Goal: Transaction & Acquisition: Purchase product/service

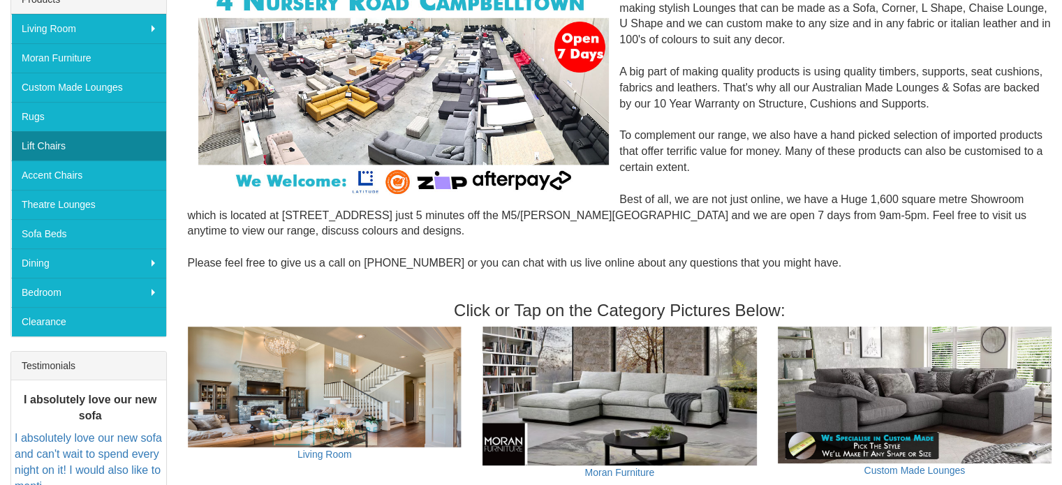
scroll to position [279, 0]
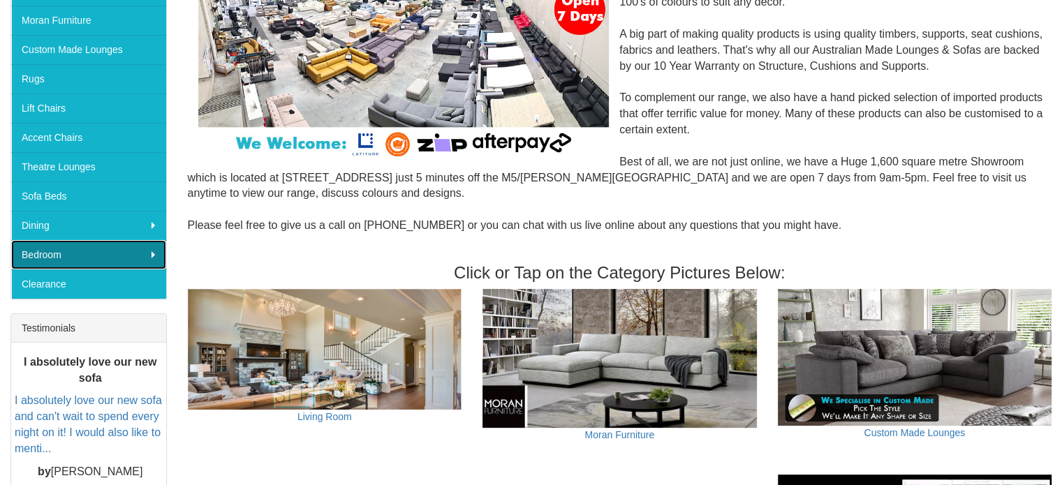
click at [72, 254] on link "Bedroom" at bounding box center [88, 254] width 155 height 29
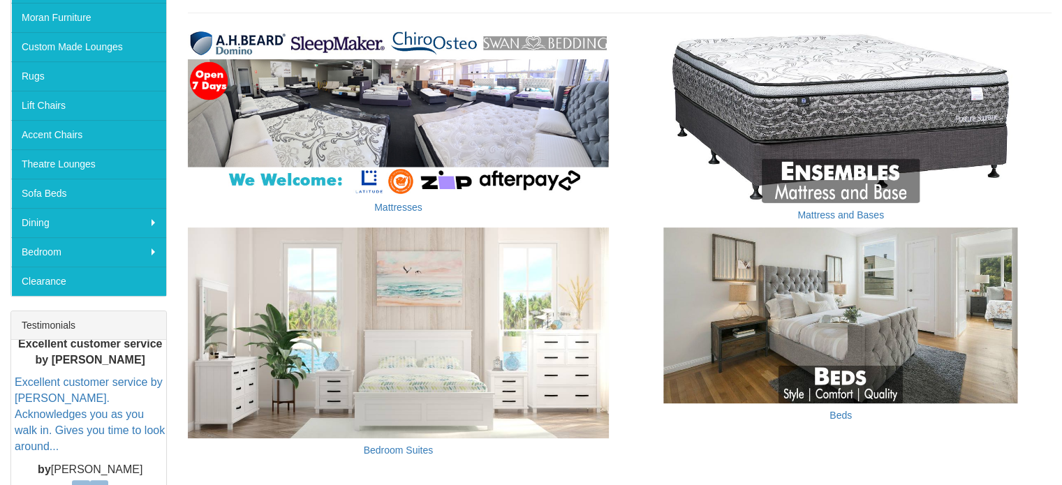
scroll to position [210, 0]
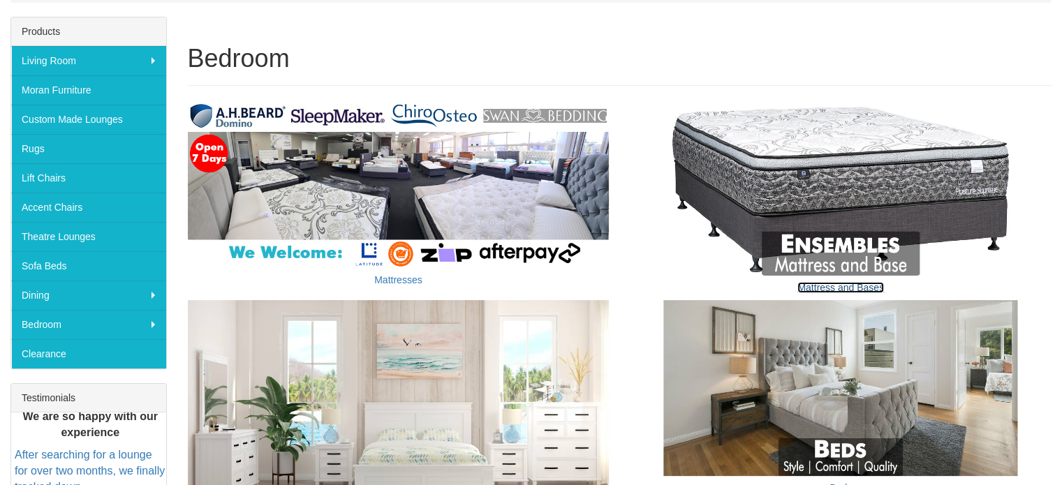
click at [837, 289] on link "Mattress and Bases" at bounding box center [841, 287] width 87 height 11
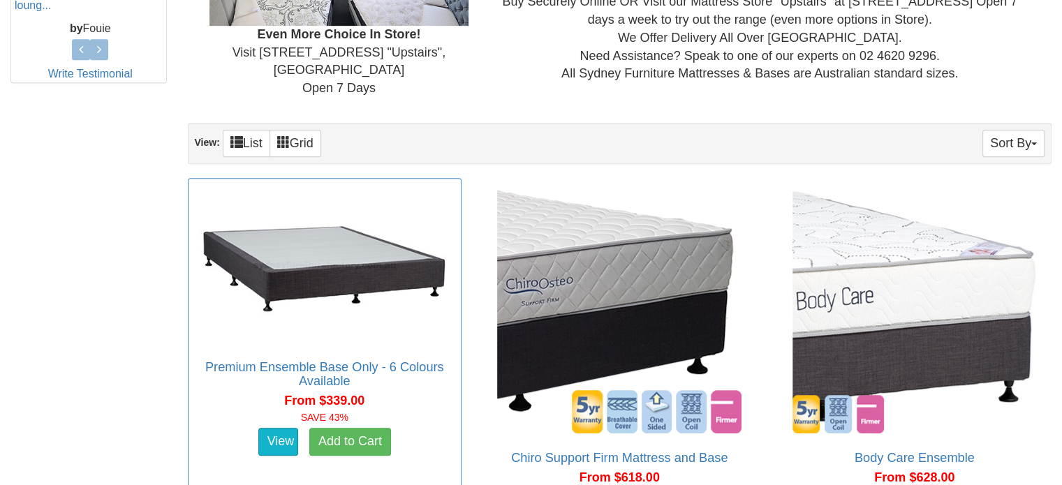
scroll to position [699, 0]
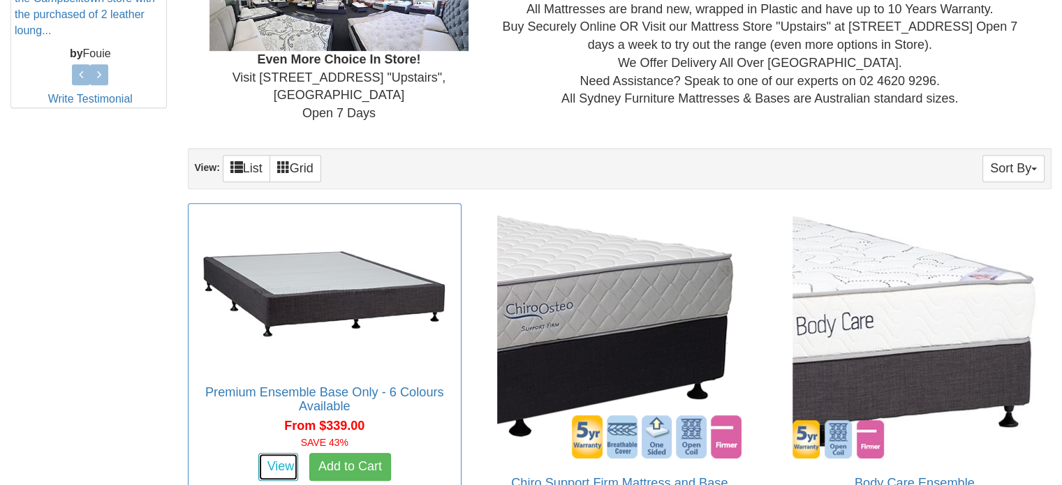
click at [282, 453] on link "View" at bounding box center [278, 467] width 41 height 28
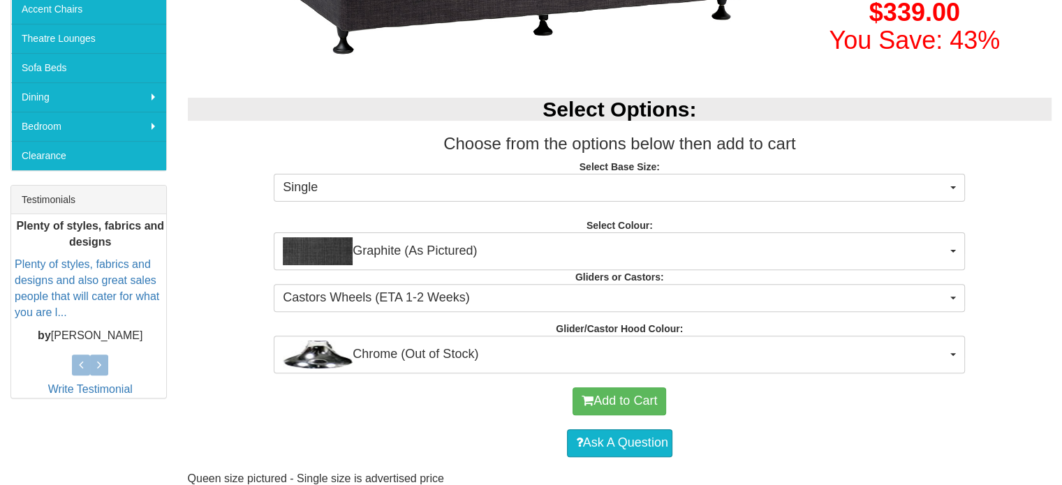
scroll to position [419, 0]
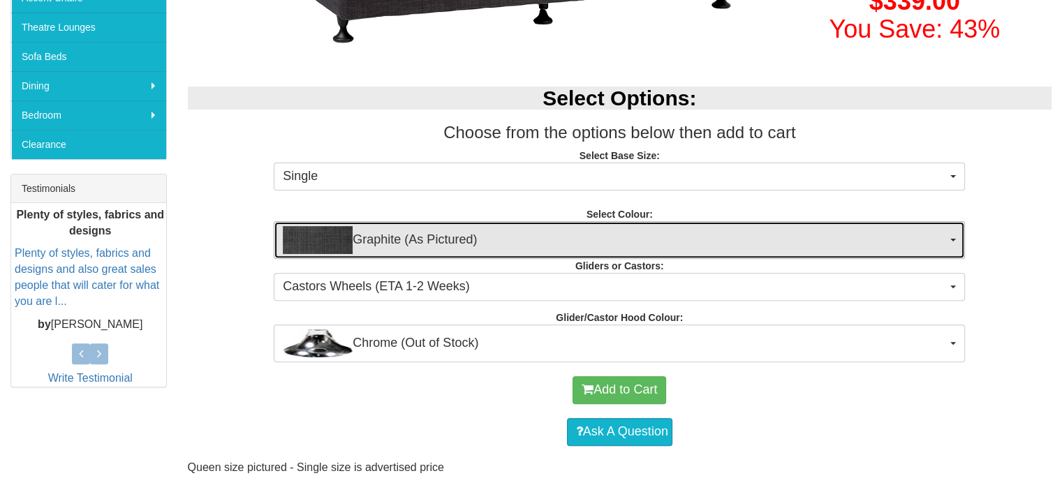
click at [699, 241] on span "Graphite (As Pictured)" at bounding box center [615, 240] width 664 height 28
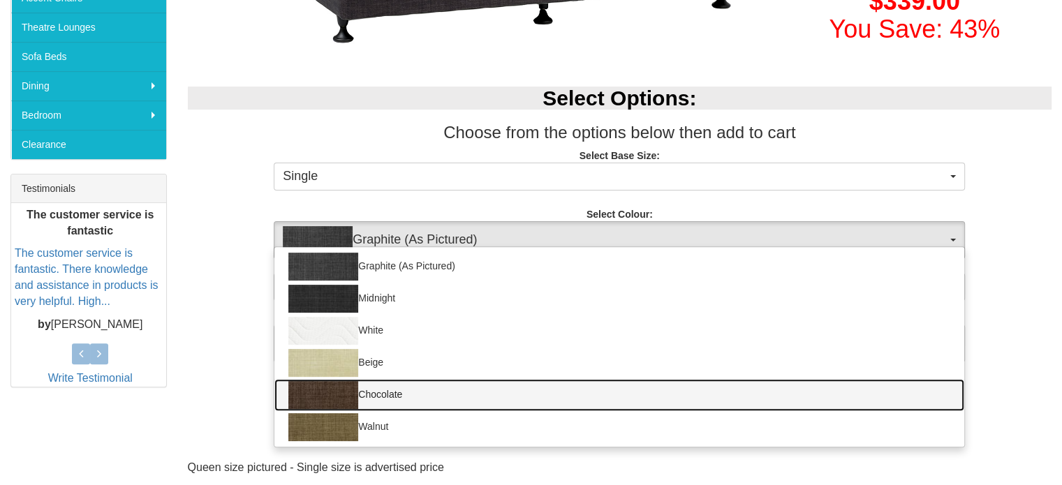
click at [645, 402] on link "Chocolate" at bounding box center [620, 395] width 690 height 32
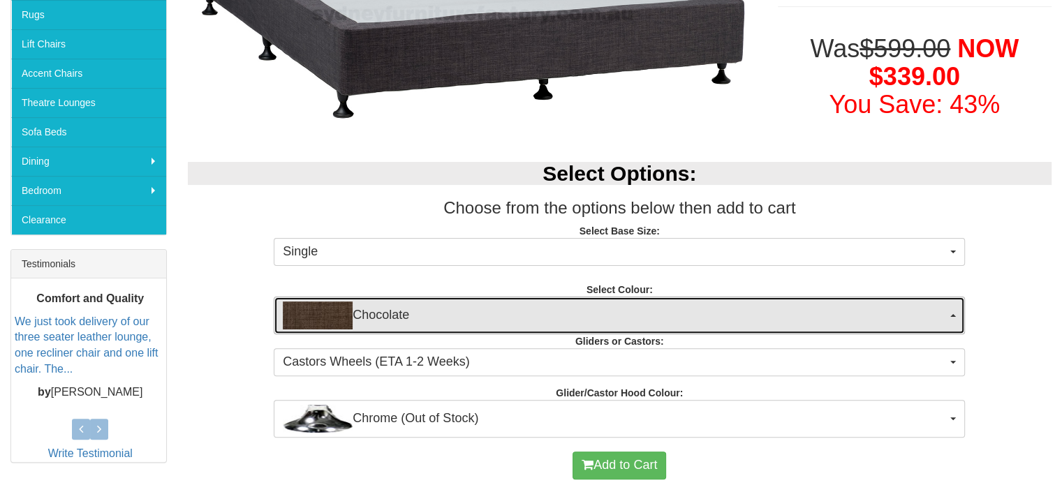
scroll to position [349, 0]
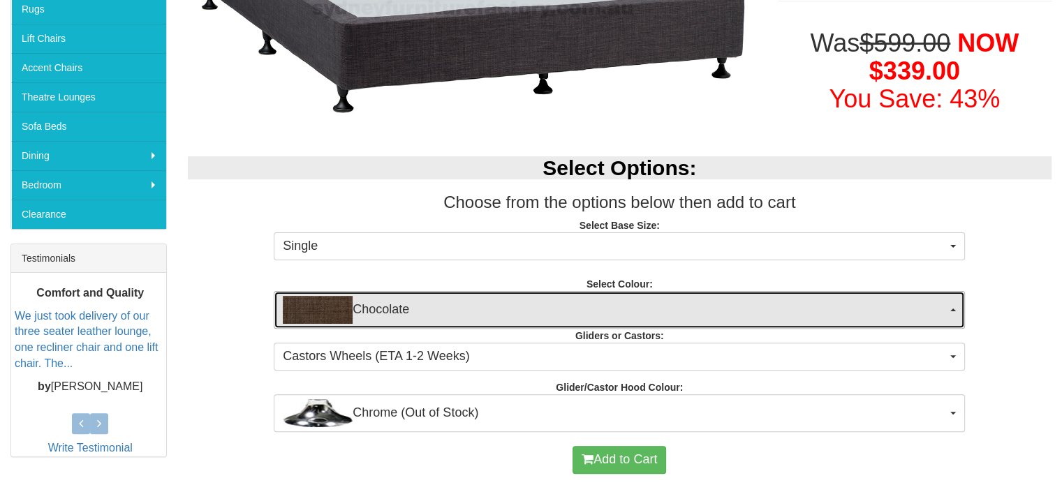
click at [650, 315] on span "Chocolate" at bounding box center [615, 310] width 664 height 28
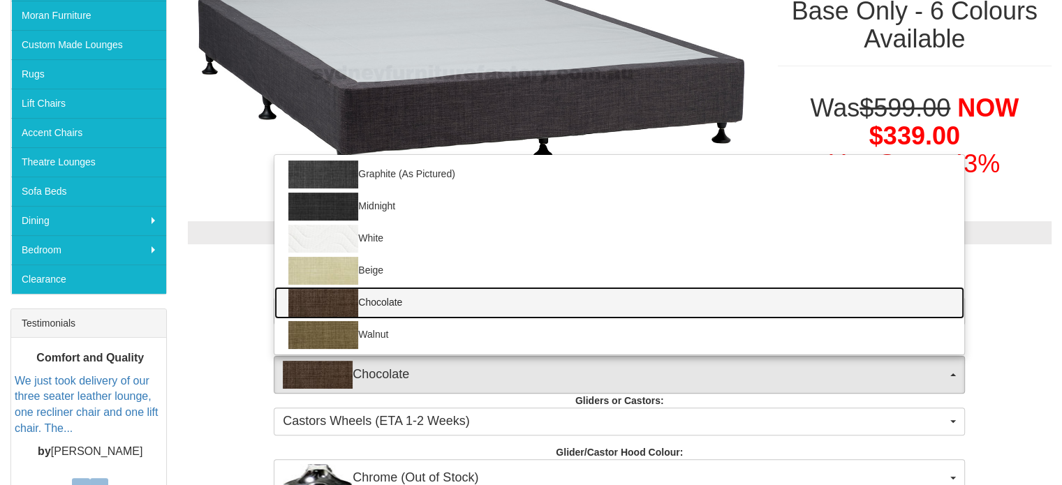
scroll to position [279, 0]
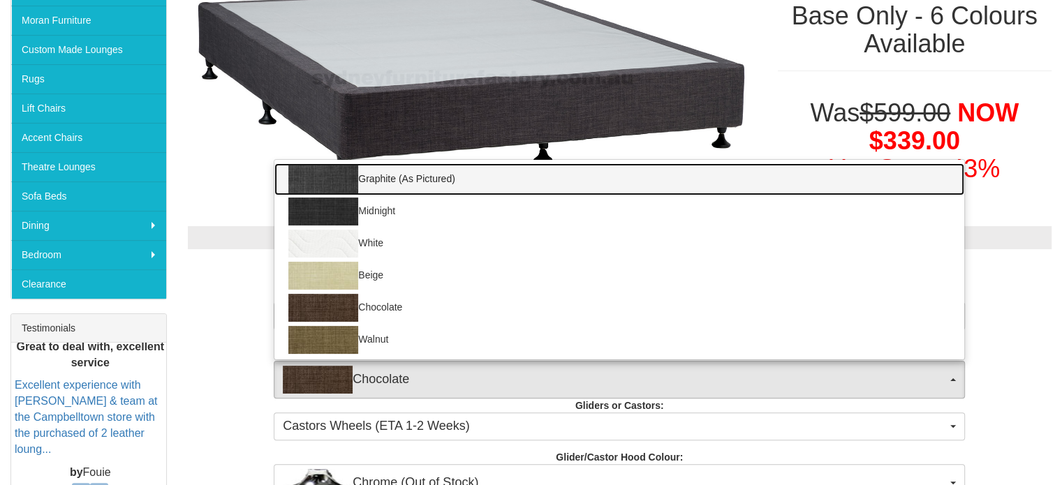
click at [422, 181] on link "Graphite (As Pictured)" at bounding box center [620, 179] width 690 height 32
select select "1156"
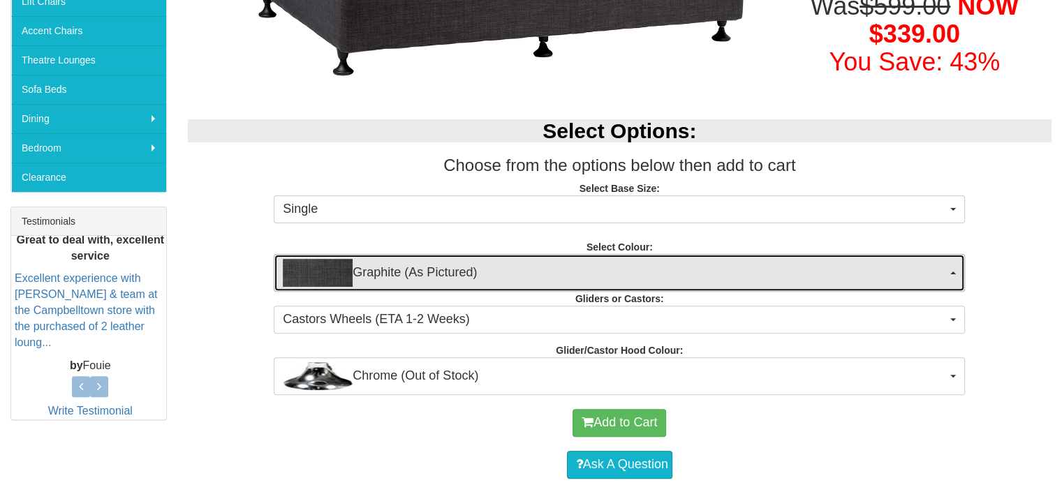
scroll to position [419, 0]
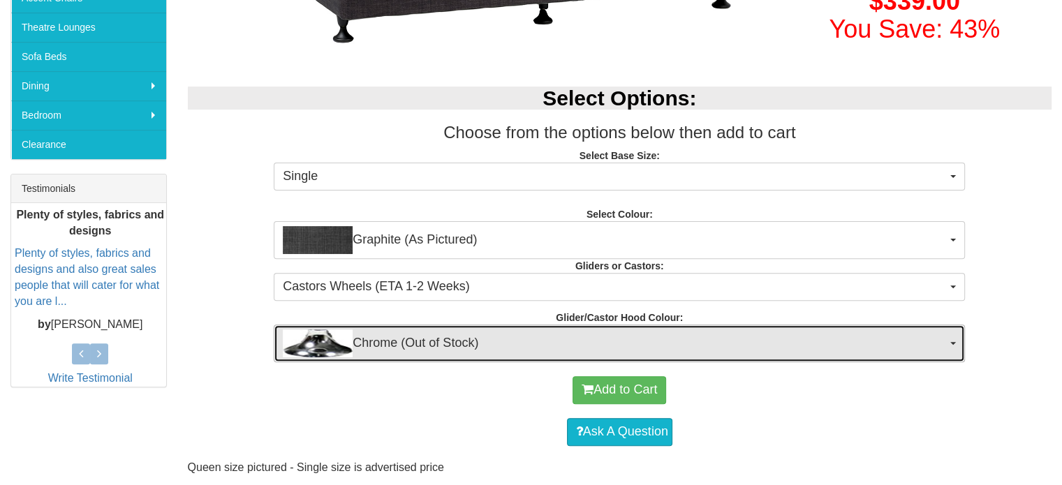
click at [482, 344] on span "Chrome (Out of Stock)" at bounding box center [615, 344] width 664 height 28
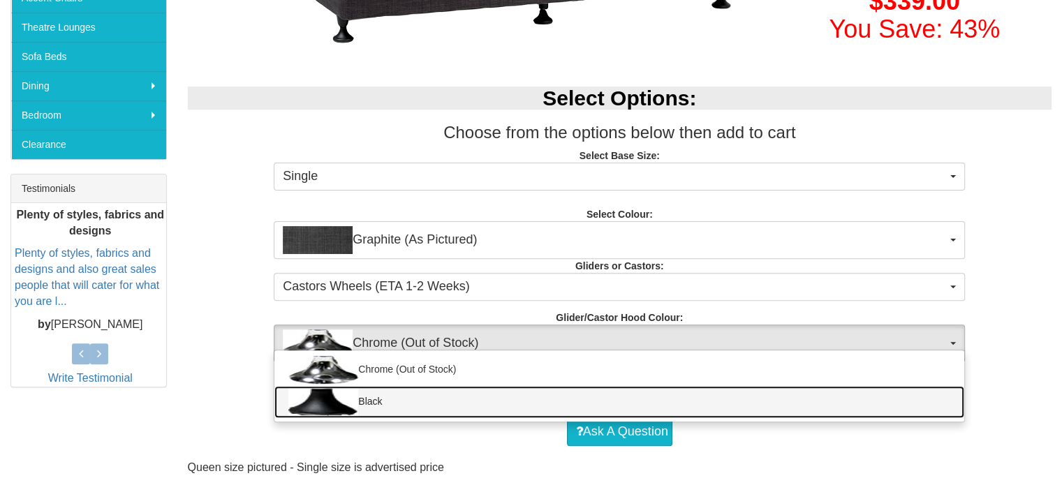
click at [472, 411] on link "Black" at bounding box center [620, 402] width 690 height 32
select select "1164"
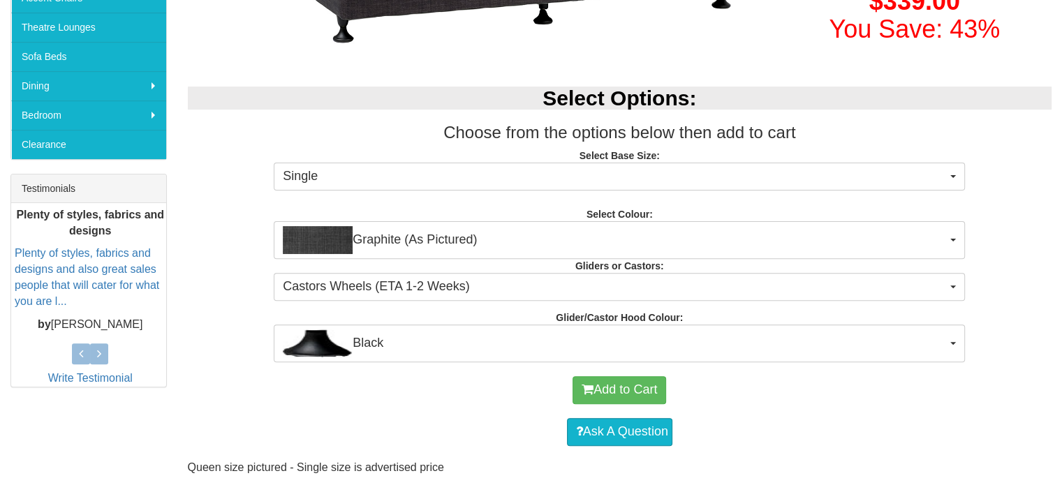
click at [469, 402] on div "Add to Cart" at bounding box center [620, 391] width 851 height 42
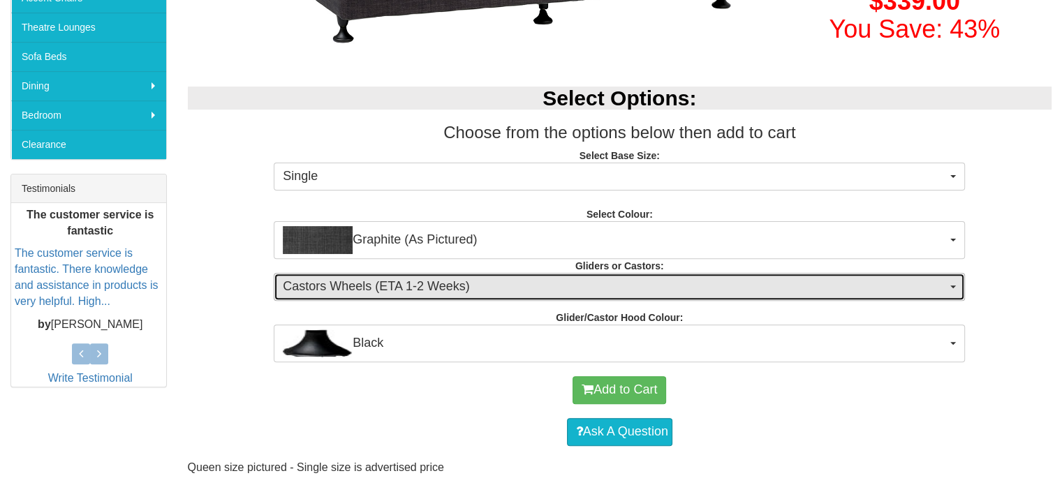
click at [474, 293] on span "Castors Wheels (ETA 1-2 Weeks)" at bounding box center [615, 287] width 664 height 18
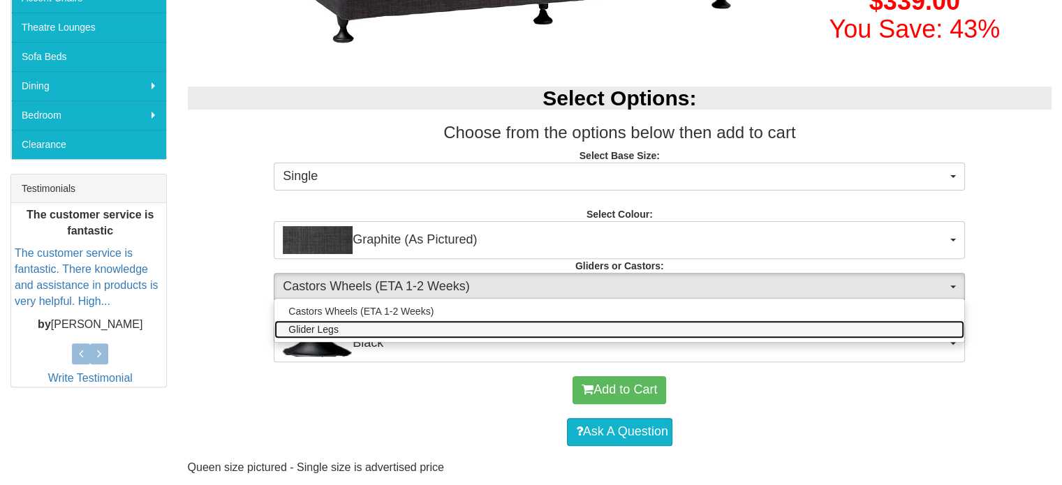
click at [444, 328] on link "Glider Legs" at bounding box center [620, 330] width 690 height 18
select select "1161"
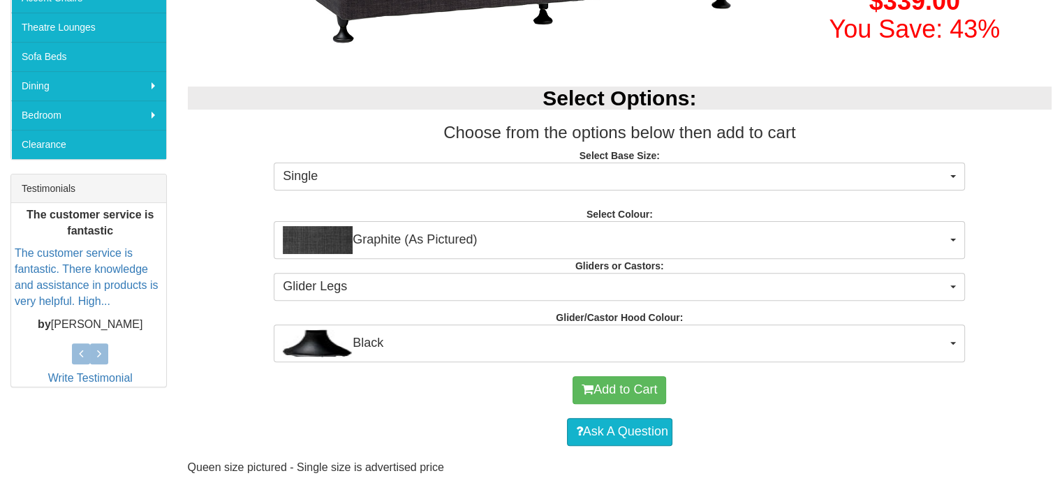
click at [453, 408] on div "Add to Cart" at bounding box center [620, 391] width 851 height 42
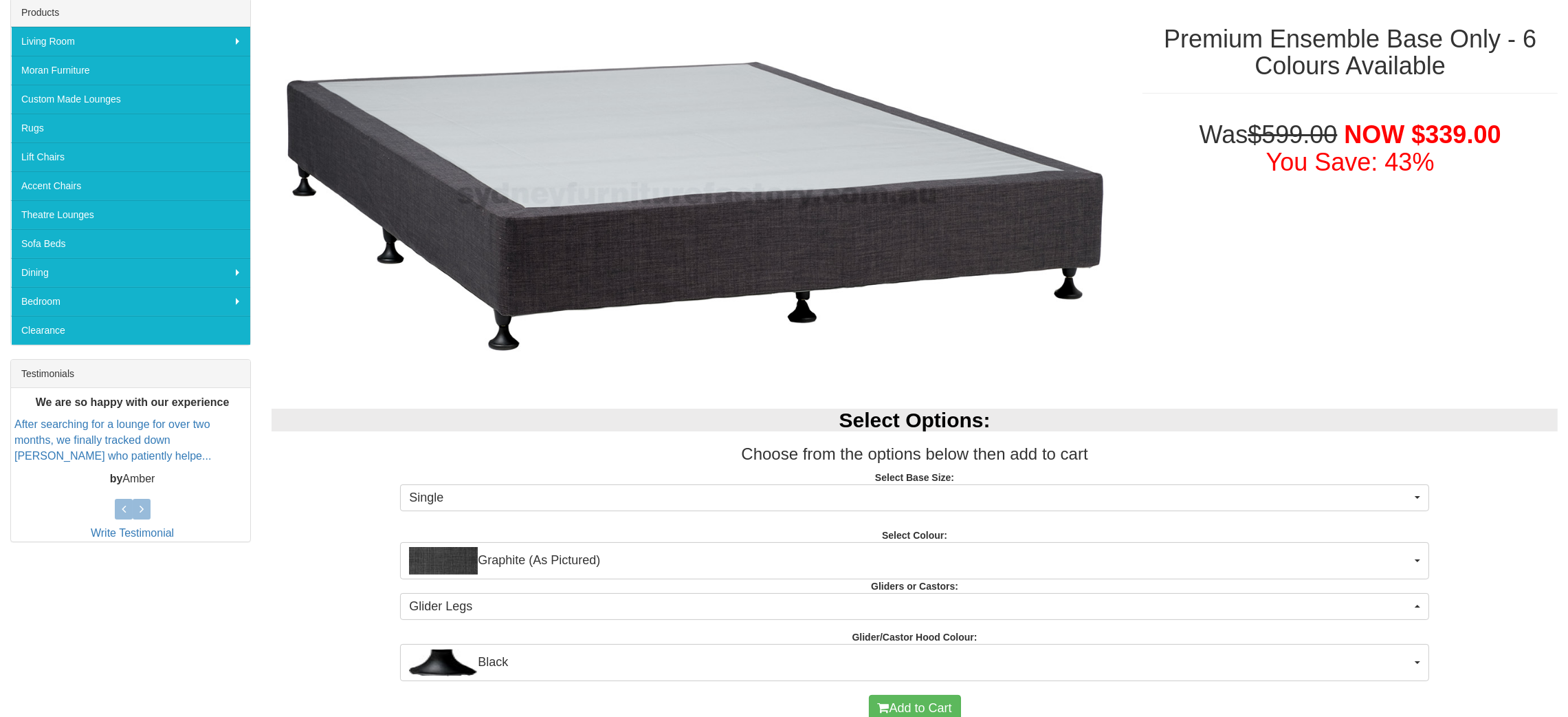
scroll to position [240, 0]
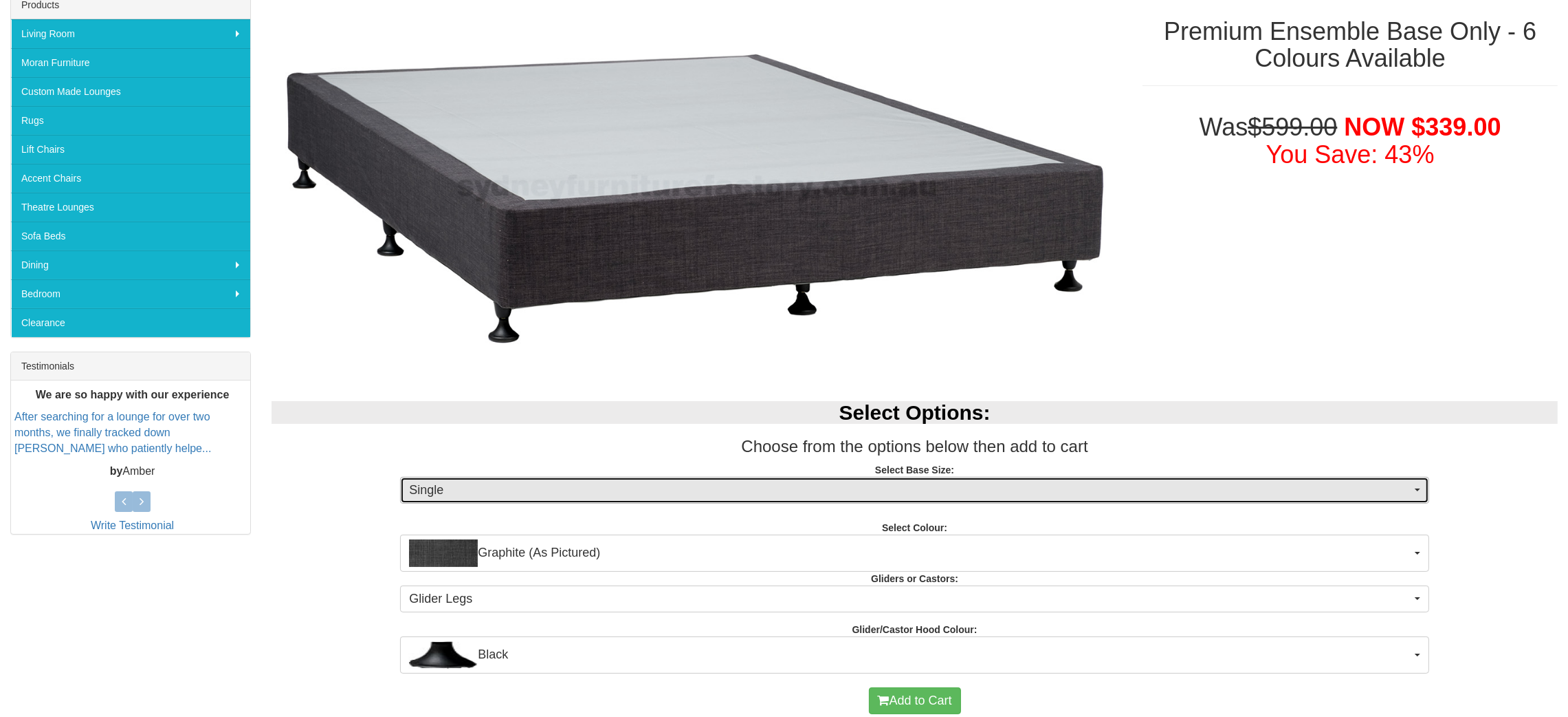
click at [721, 478] on span "Single" at bounding box center [910, 490] width 1002 height 18
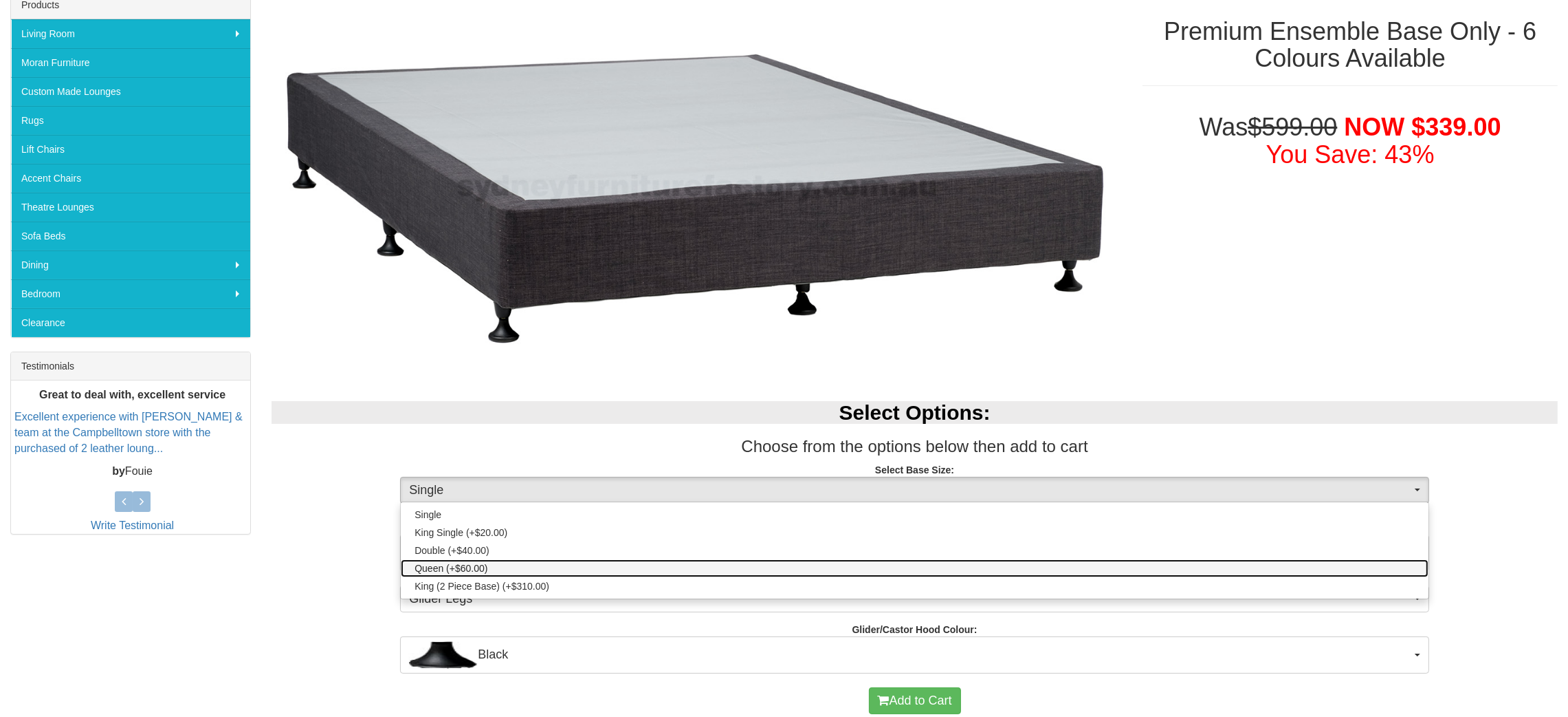
click at [485, 478] on span "Queen (+$60.00)" at bounding box center [451, 568] width 73 height 14
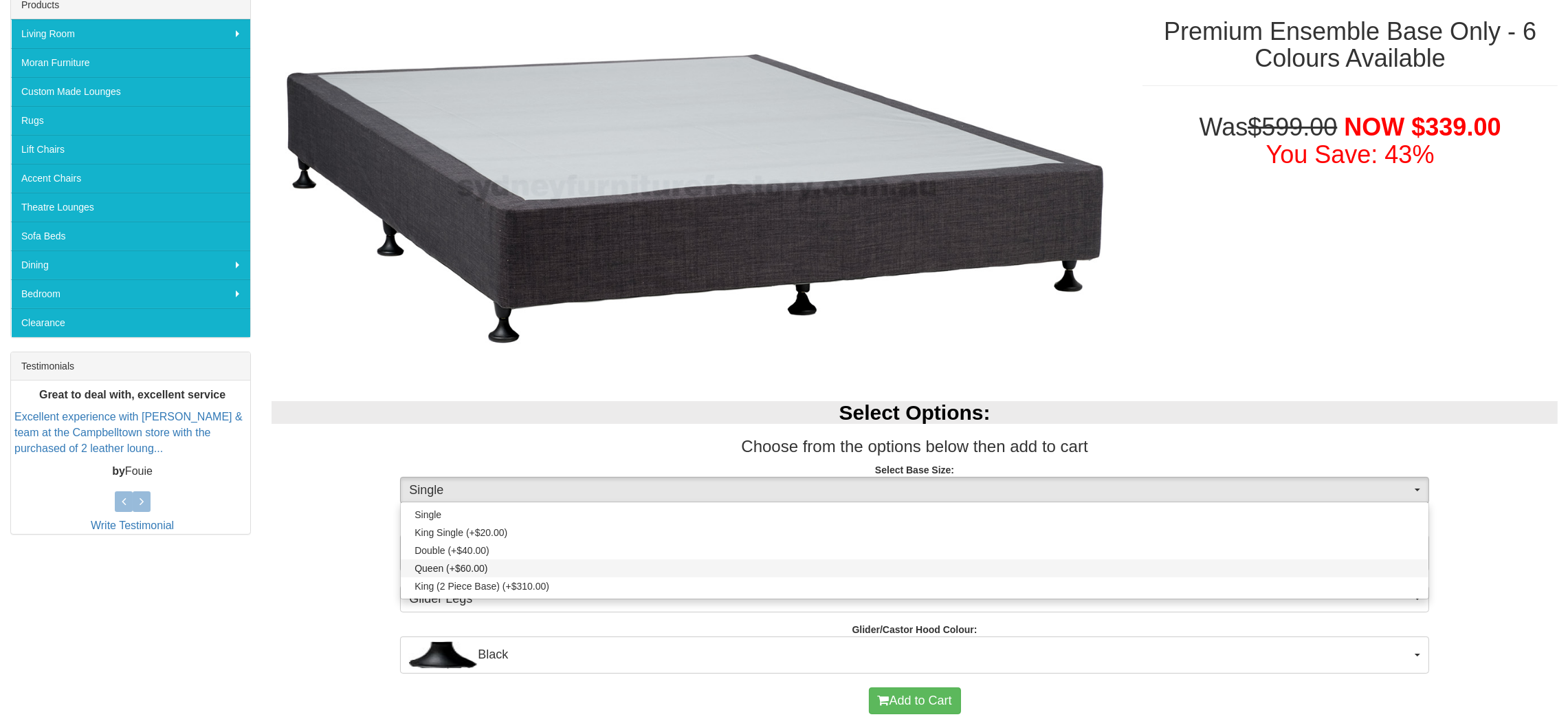
select select "1191"
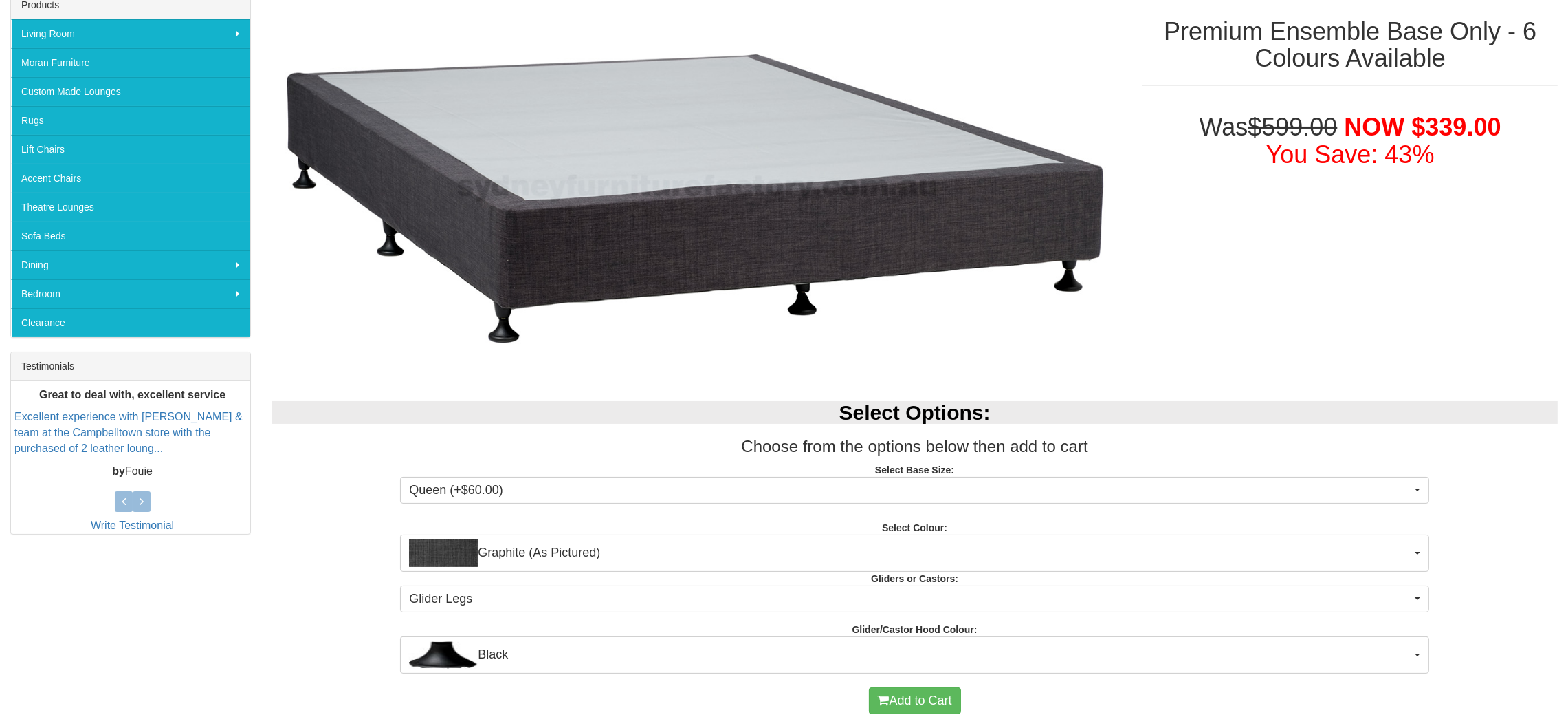
click at [1045, 478] on div "Select Options: Choose from the options below then add to cart Select Base Size…" at bounding box center [914, 530] width 1307 height 286
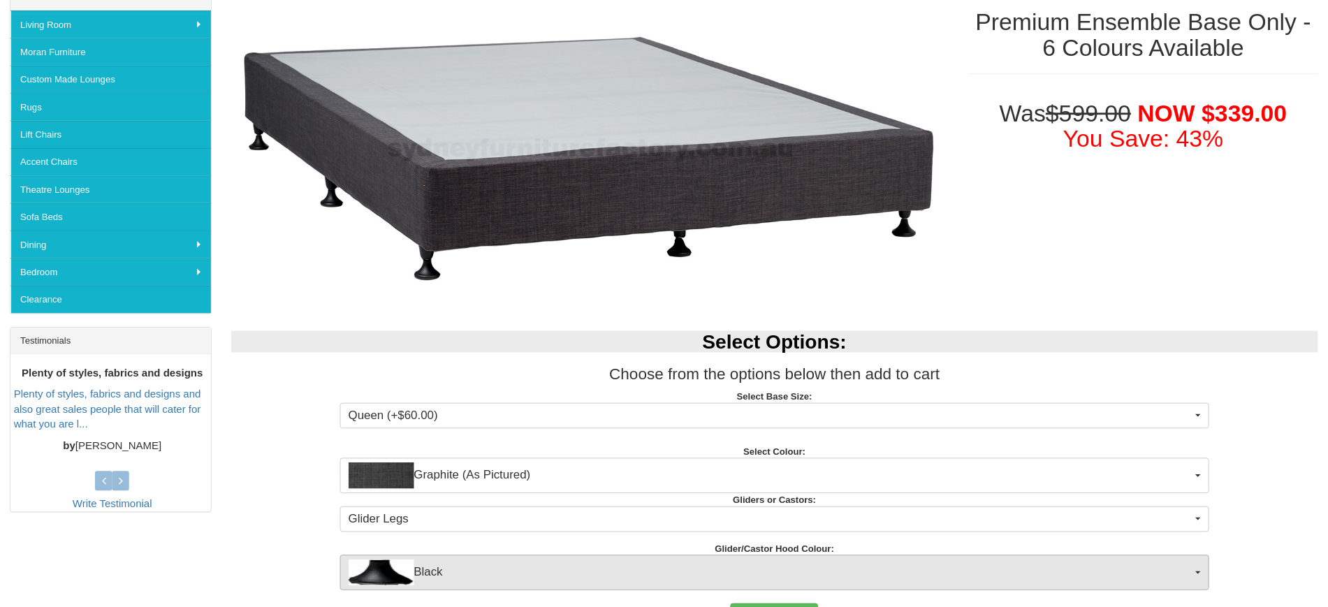
scroll to position [245, 0]
